Goal: Find specific page/section: Find specific page/section

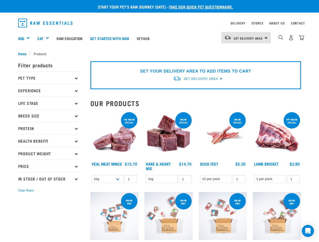
click at [26, 38] on div "Dog" at bounding box center [26, 38] width 16 height 20
click at [45, 38] on div "Cat" at bounding box center [44, 38] width 15 height 20
click at [246, 38] on span "Set Delivery Area" at bounding box center [247, 38] width 29 height 2
click at [280, 38] on img "dropdown navigation" at bounding box center [280, 37] width 5 height 5
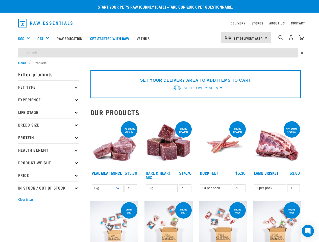
click at [48, 78] on p "Filter products" at bounding box center [48, 74] width 61 height 13
click at [48, 90] on p "Pet Type" at bounding box center [48, 86] width 61 height 13
click at [48, 93] on ul "Dog Cat" at bounding box center [48, 93] width 61 height 0
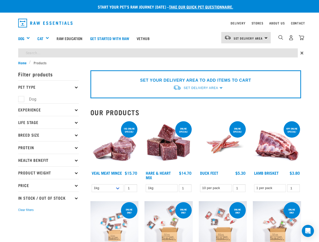
click at [48, 103] on ul "Dog Cat" at bounding box center [48, 98] width 61 height 10
